Goal: Go to known website: Access a specific website the user already knows

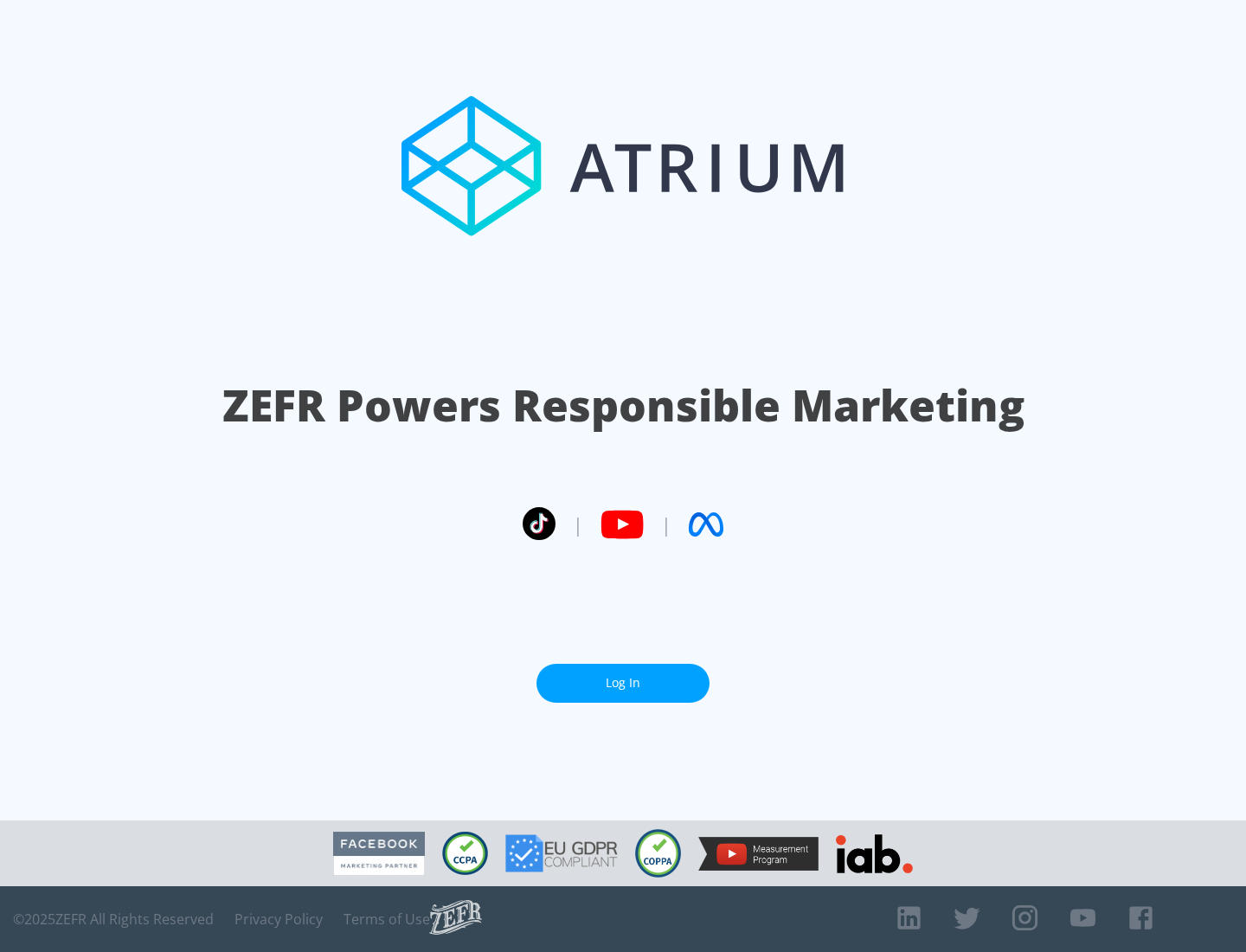
click at [623, 676] on link "Log In" at bounding box center [623, 682] width 173 height 39
